Goal: Task Accomplishment & Management: Complete application form

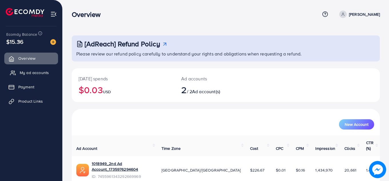
click at [16, 73] on link "My ad accounts" at bounding box center [31, 72] width 54 height 11
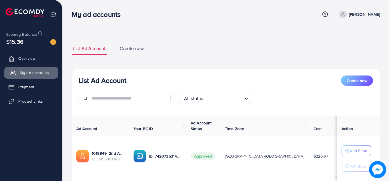
click at [16, 73] on link "My ad accounts" at bounding box center [31, 72] width 54 height 11
click at [27, 103] on span "Product Links" at bounding box center [32, 101] width 25 height 6
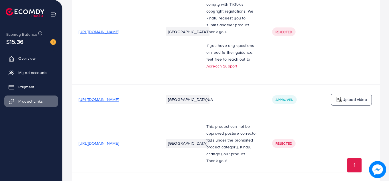
scroll to position [2429, 0]
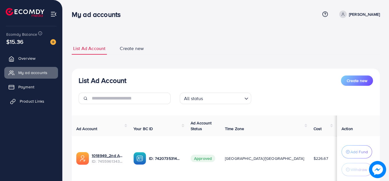
click at [43, 97] on link "Product Links" at bounding box center [31, 100] width 54 height 11
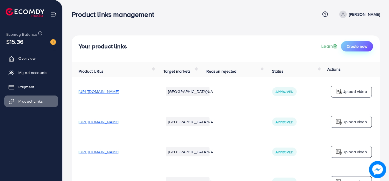
click at [362, 43] on button "Create new" at bounding box center [357, 46] width 32 height 10
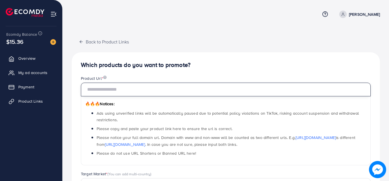
click at [152, 93] on input "text" at bounding box center [226, 90] width 290 height 14
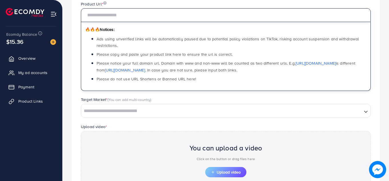
scroll to position [75, 0]
paste input "**********"
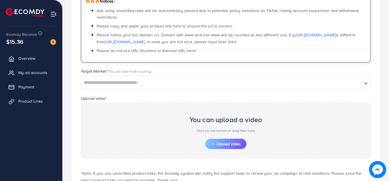
scroll to position [103, 0]
type input "**********"
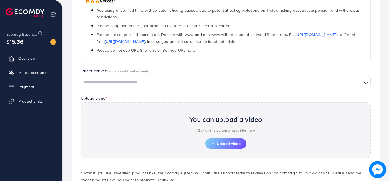
click at [223, 114] on div "You can upload a video Click on the button or drag files here" at bounding box center [225, 125] width 73 height 27
click at [226, 139] on button "Upload video" at bounding box center [225, 143] width 41 height 10
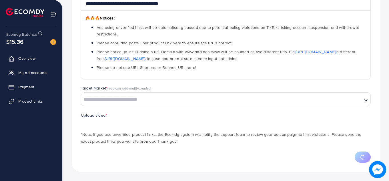
scroll to position [86, 0]
drag, startPoint x: 129, startPoint y: 86, endPoint x: 118, endPoint y: 96, distance: 14.5
click at [118, 96] on div "Target Market * (You can add multi-country) Loading..." at bounding box center [226, 95] width 290 height 21
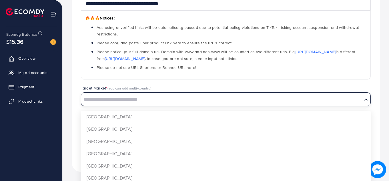
click at [118, 96] on input "Search for option" at bounding box center [222, 99] width 280 height 9
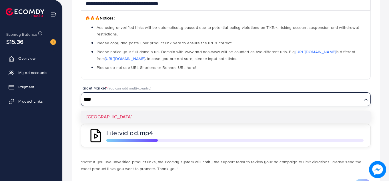
type input "****"
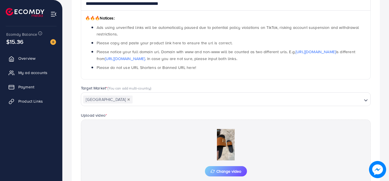
scroll to position [151, 0]
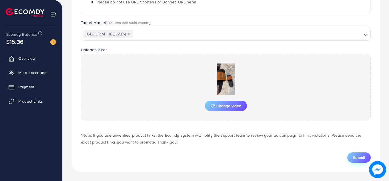
click at [356, 154] on button "Submit" at bounding box center [358, 157] width 23 height 10
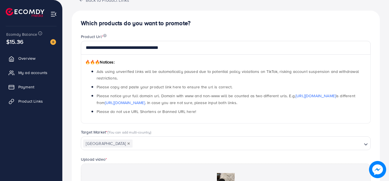
scroll to position [41, 0]
click at [172, 2] on div "**********" at bounding box center [226, 137] width 308 height 287
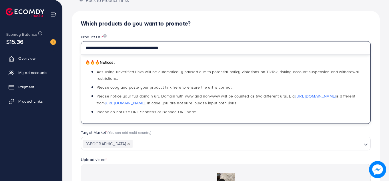
click at [124, 54] on input "**********" at bounding box center [226, 48] width 290 height 14
paste input "*"
type input "**********"
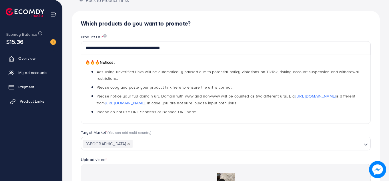
click at [51, 98] on link "Product Links" at bounding box center [31, 100] width 54 height 11
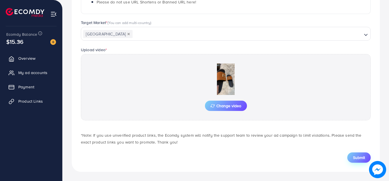
click at [357, 154] on button "Submit" at bounding box center [358, 157] width 23 height 10
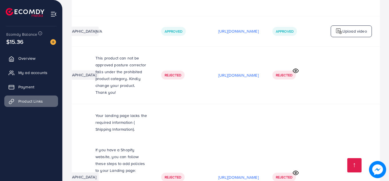
scroll to position [0, 173]
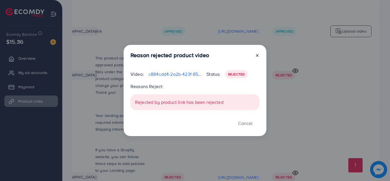
click at [231, 105] on div "Rejected by product link has been rejected" at bounding box center [195, 102] width 129 height 16
click at [196, 103] on div "Rejected by product link has been rejected" at bounding box center [195, 102] width 129 height 16
click at [243, 122] on button "Cancel" at bounding box center [245, 123] width 29 height 12
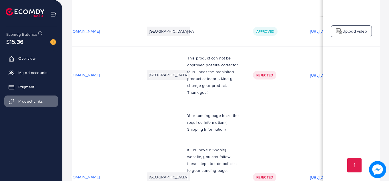
scroll to position [0, 0]
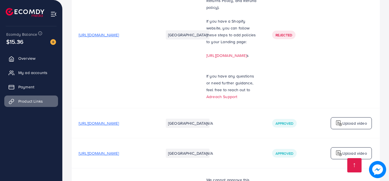
scroll to position [2172, 0]
